Goal: Transaction & Acquisition: Purchase product/service

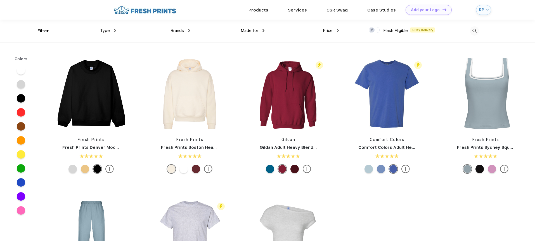
scroll to position [0, 0]
click at [257, 28] on span "Made for" at bounding box center [250, 30] width 18 height 5
click at [258, 30] on span "Made for" at bounding box center [250, 30] width 18 height 5
click at [264, 30] on img at bounding box center [264, 30] width 2 height 3
click at [264, 30] on img at bounding box center [263, 30] width 3 height 2
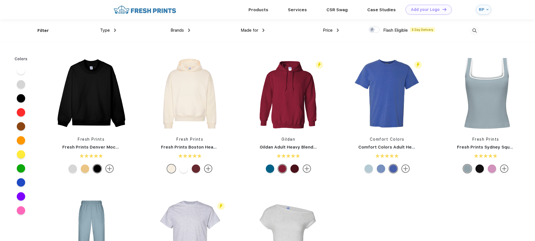
click at [475, 30] on img at bounding box center [474, 30] width 9 height 9
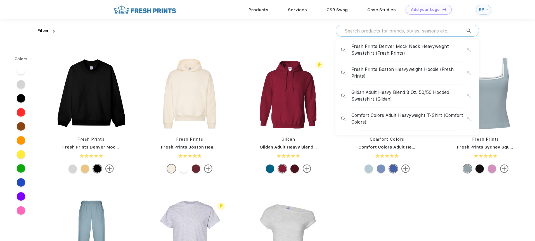
click at [399, 33] on input "text" at bounding box center [405, 31] width 123 height 6
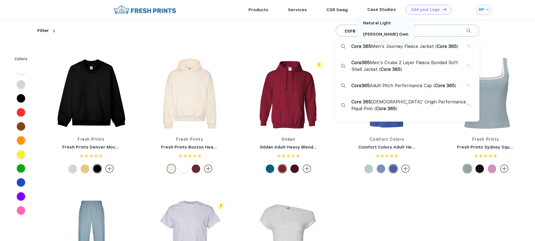
type input "core 365"
